Goal: Transaction & Acquisition: Purchase product/service

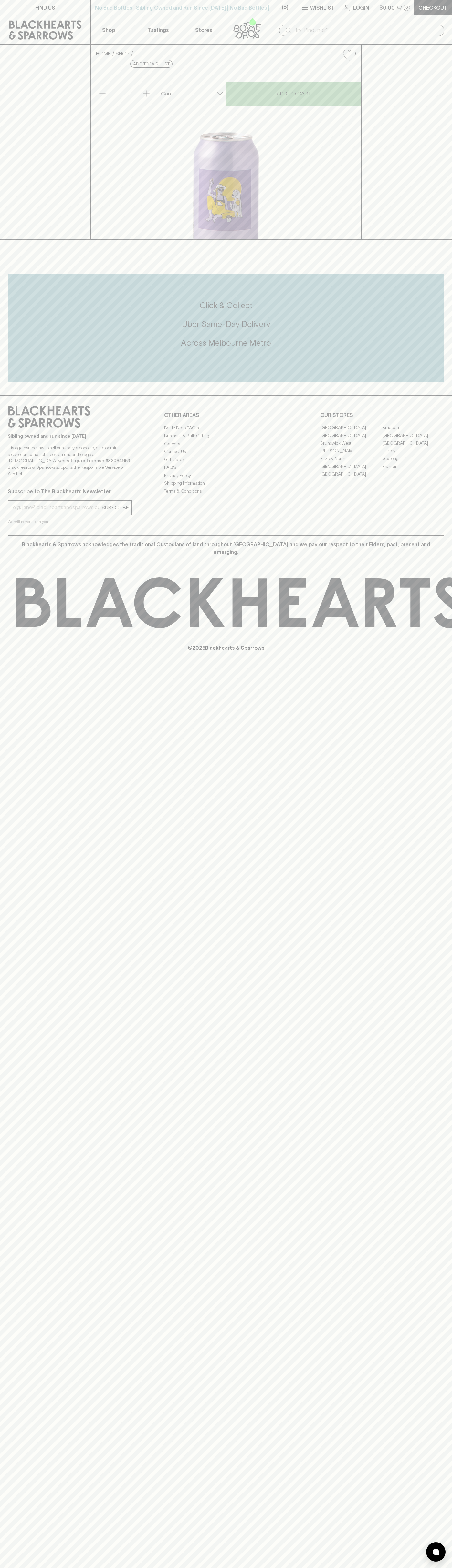
click at [311, 9] on p "Wishlist" at bounding box center [322, 7] width 24 height 8
click at [443, 984] on div at bounding box center [226, 784] width 452 height 1568
click at [74, 1567] on html "FIND US | No Bad Bottles | Sibling Owned and Run Since [DATE] | No Bad Bottles …" at bounding box center [226, 784] width 452 height 1568
click at [9, 889] on div at bounding box center [226, 784] width 452 height 1568
